Goal: Find specific page/section: Find specific page/section

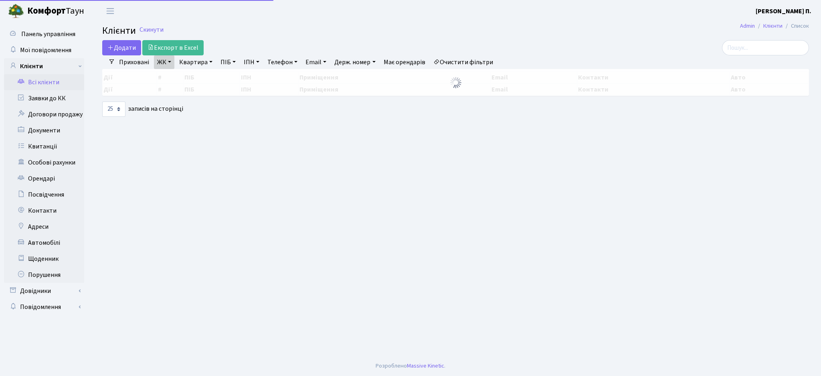
select select "25"
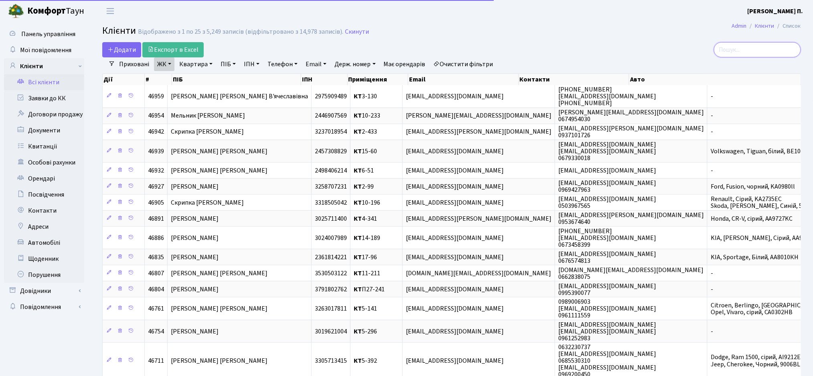
click at [752, 48] on input "search" at bounding box center [757, 49] width 87 height 15
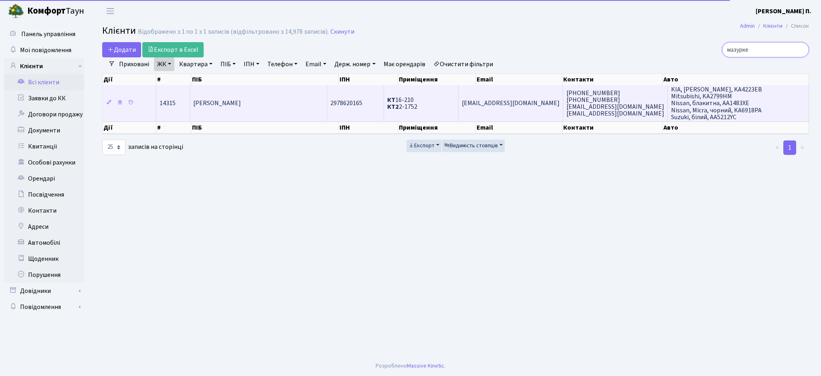
type input "мазурке"
click at [438, 105] on td "КТ 16-210 КТ2 2-1752" at bounding box center [421, 103] width 75 height 36
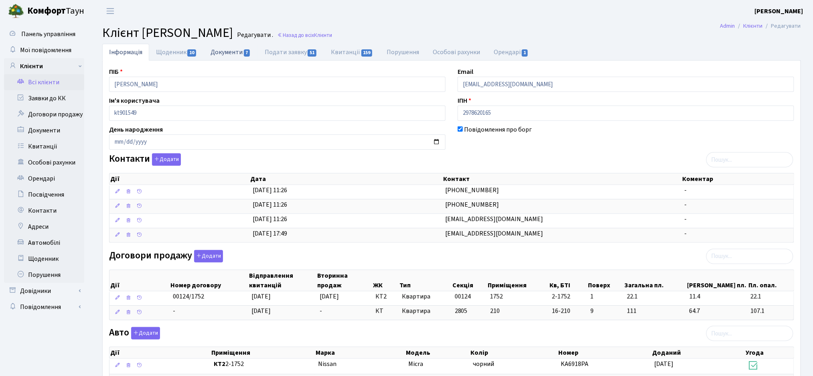
click at [242, 51] on link "Документи 7" at bounding box center [231, 52] width 54 height 16
select select "25"
